Goal: Task Accomplishment & Management: Manage account settings

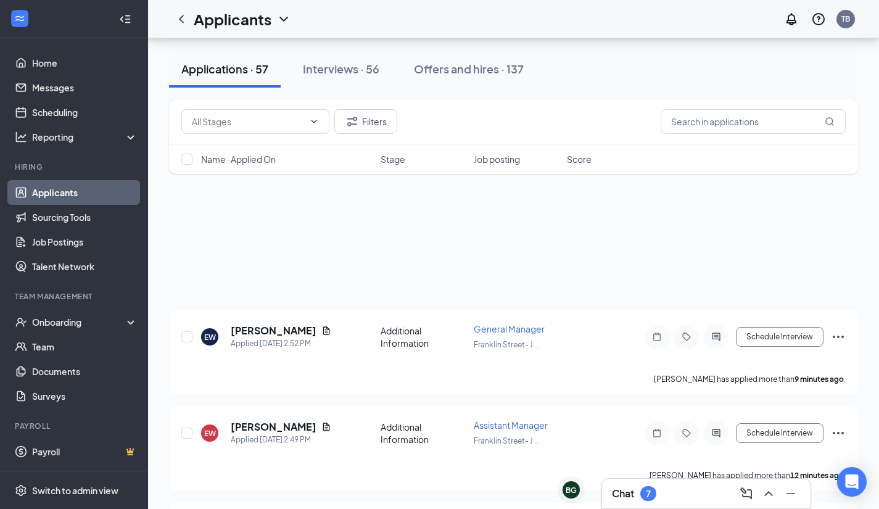
scroll to position [133, 0]
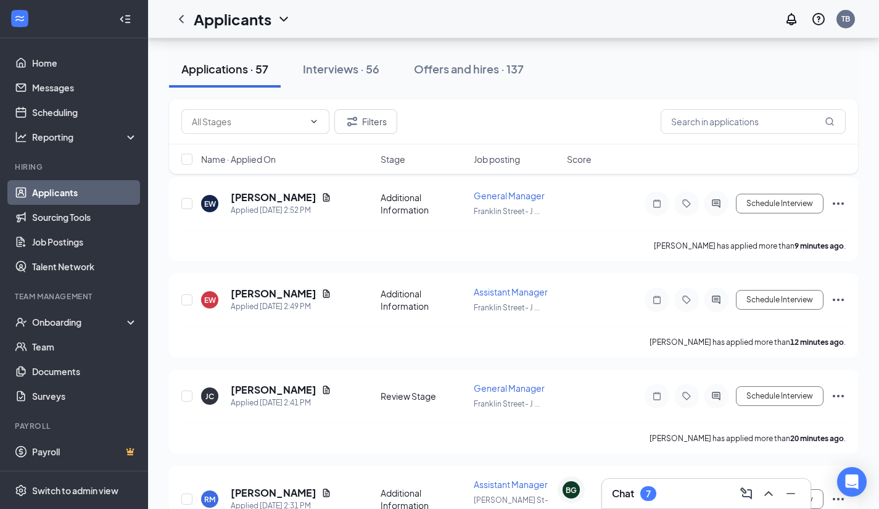
click at [0, 207] on ul "Applicants Sourcing Tools Job Postings Talent Network" at bounding box center [73, 229] width 147 height 99
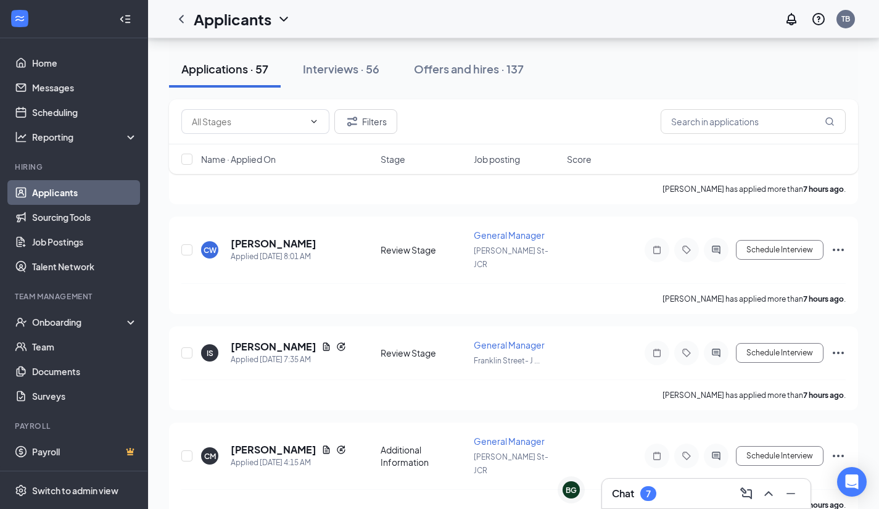
scroll to position [794, 0]
click at [748, 127] on input "text" at bounding box center [753, 121] width 185 height 25
click at [372, 70] on div "Interviews · 56" at bounding box center [341, 68] width 76 height 15
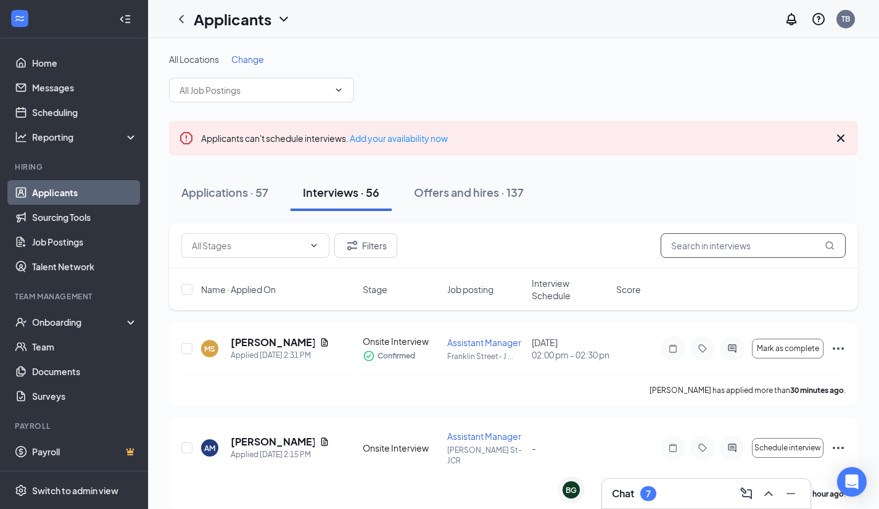
click at [748, 243] on input "text" at bounding box center [753, 245] width 185 height 25
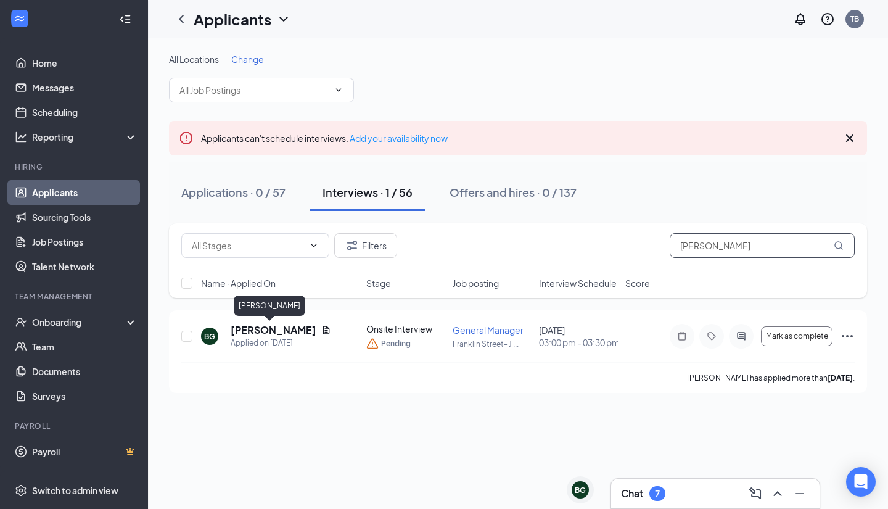
type input "[PERSON_NAME]"
click at [268, 329] on h5 "[PERSON_NAME]" at bounding box center [274, 330] width 86 height 14
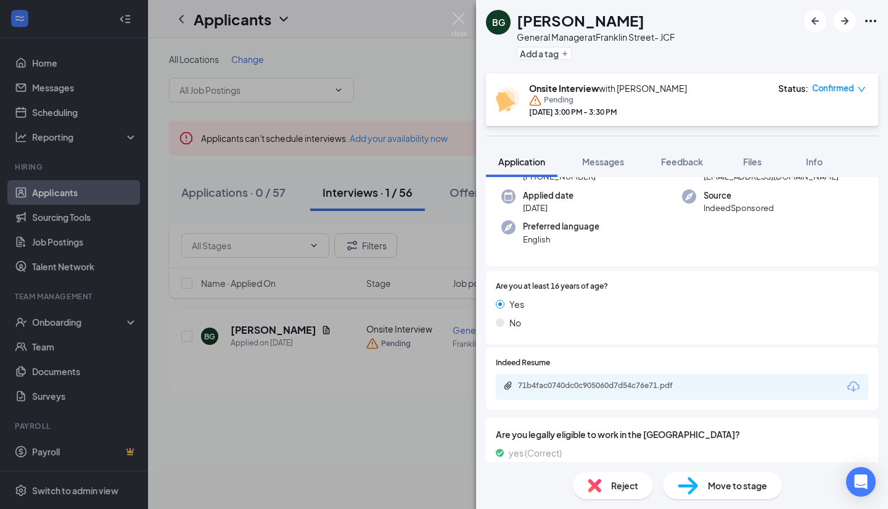
scroll to position [91, 0]
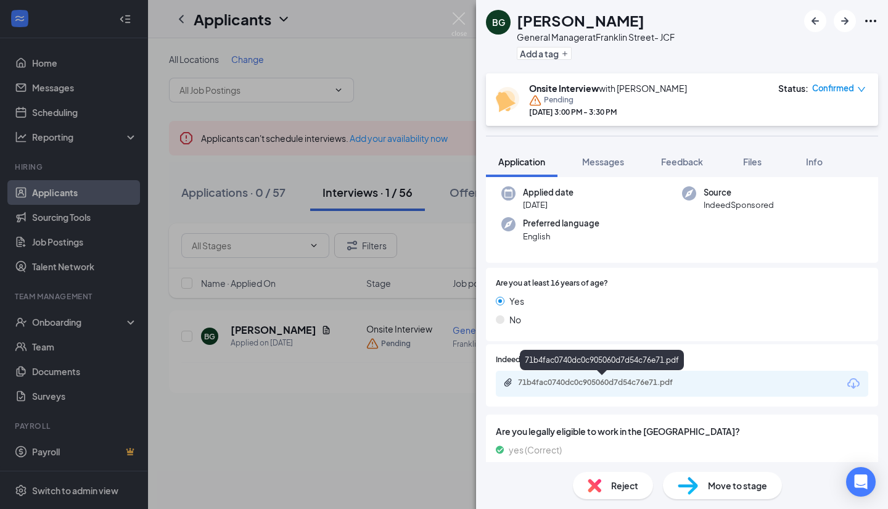
click at [595, 384] on div "71b4fac0740dc0c905060d7d54c76e71.pdf" at bounding box center [604, 383] width 173 height 10
